Goal: Check status

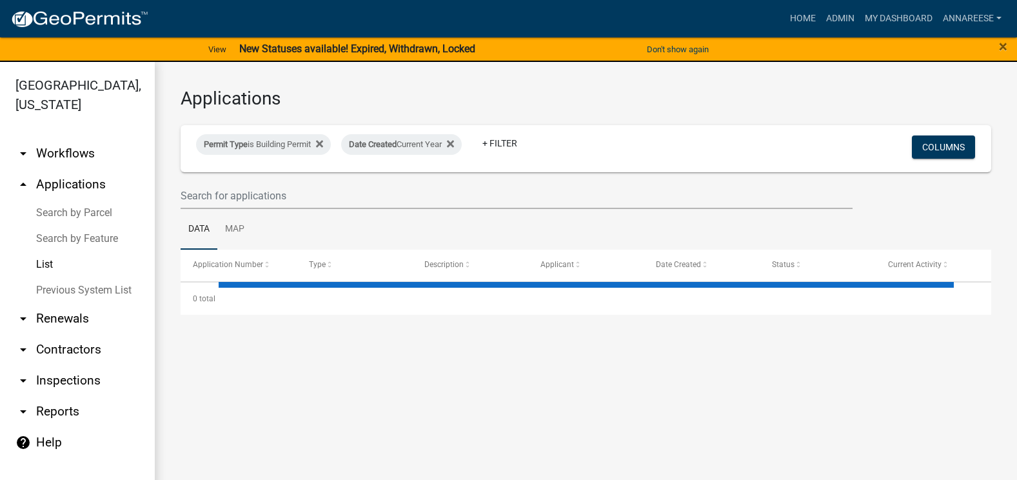
select select "3: 100"
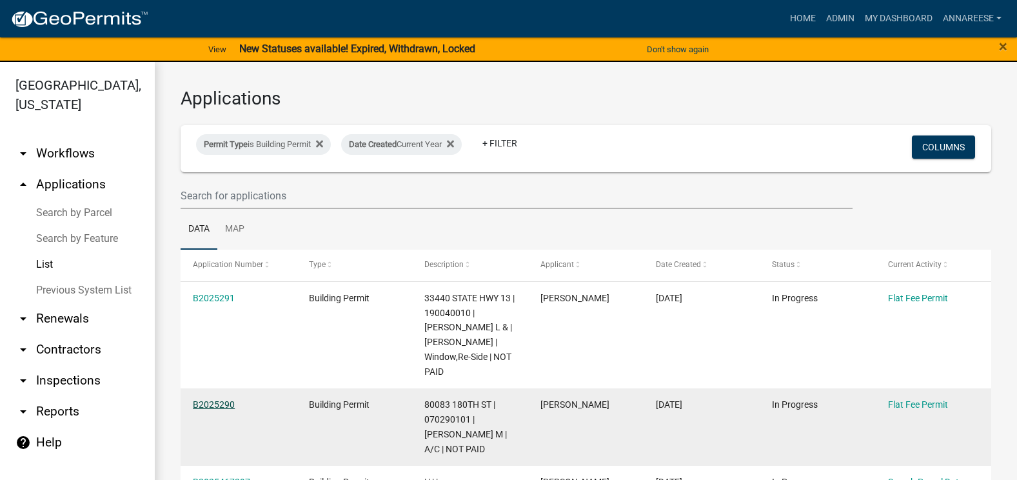
click at [214, 399] on link "B2025290" at bounding box center [214, 404] width 42 height 10
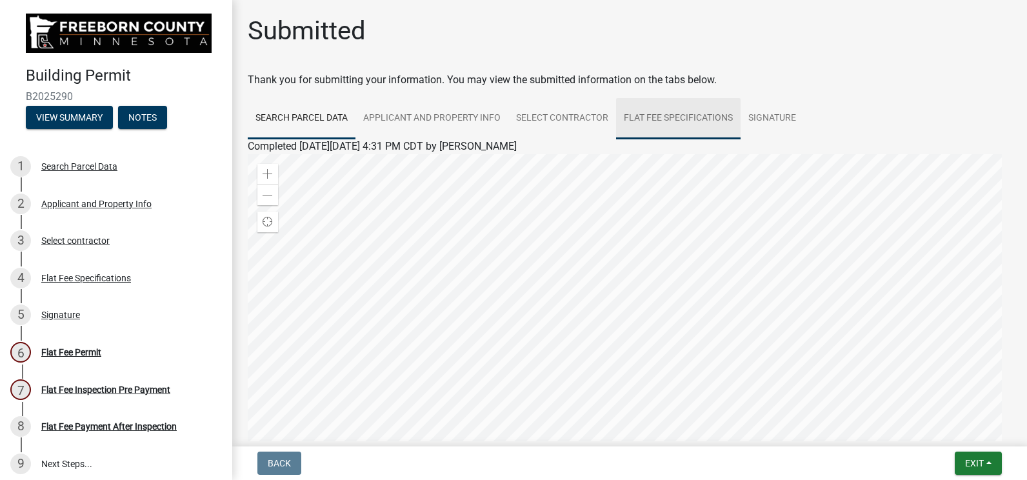
click at [635, 122] on link "Flat Fee Specifications" at bounding box center [678, 118] width 125 height 41
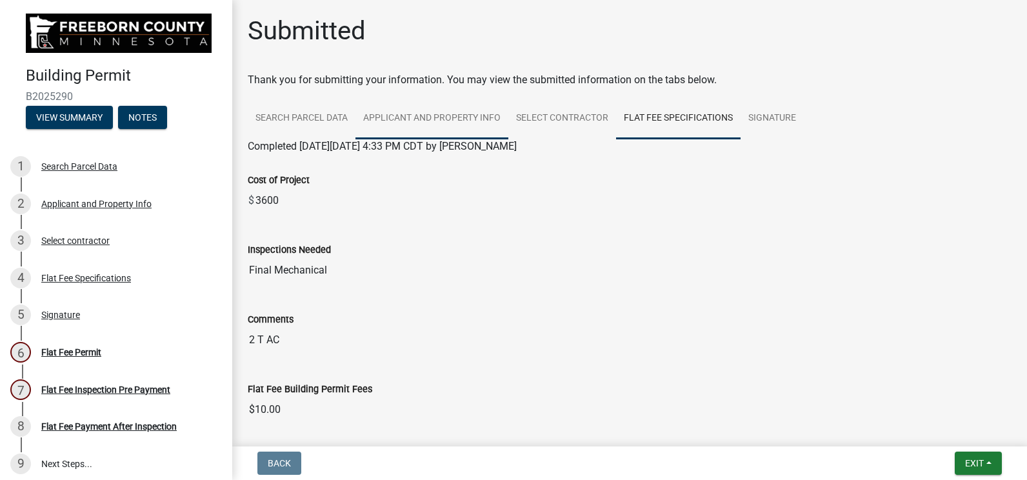
click at [450, 130] on link "Applicant and Property Info" at bounding box center [432, 118] width 153 height 41
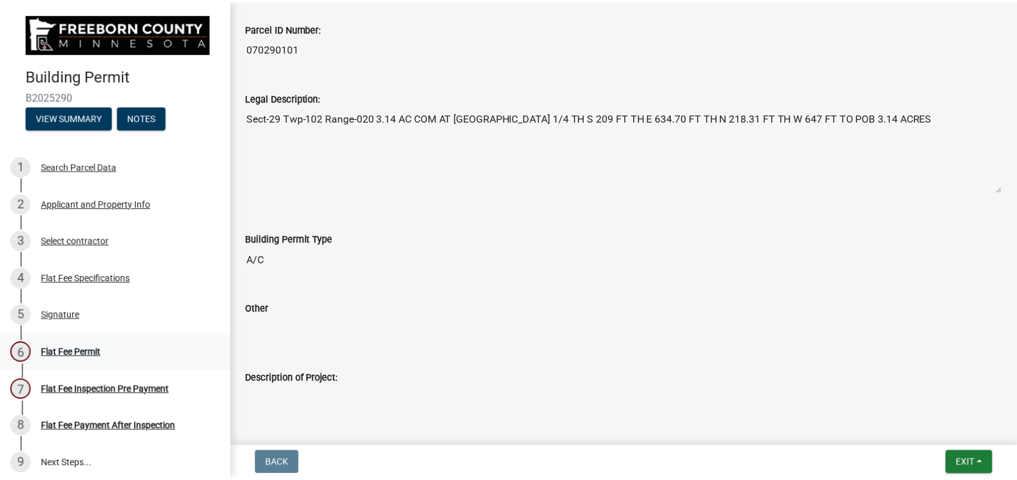
scroll to position [516, 0]
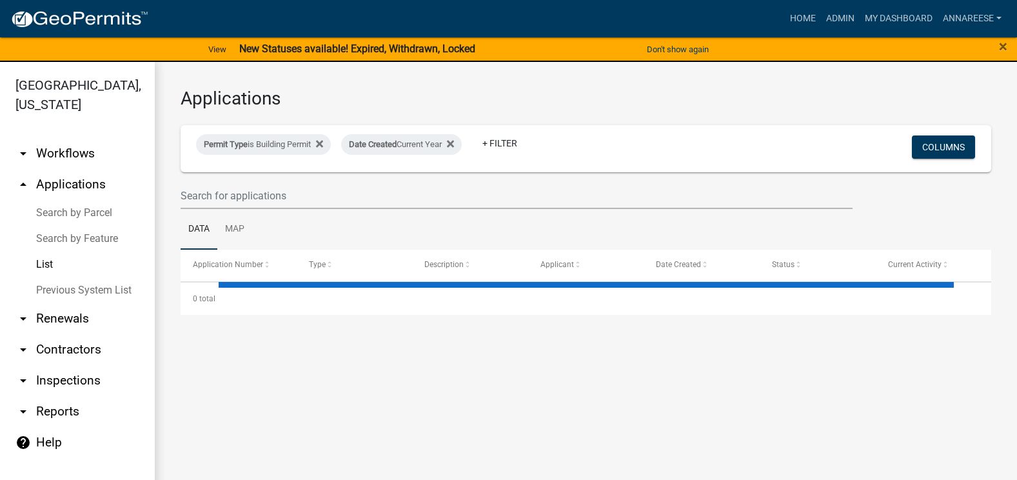
select select "3: 100"
